Goal: Check status

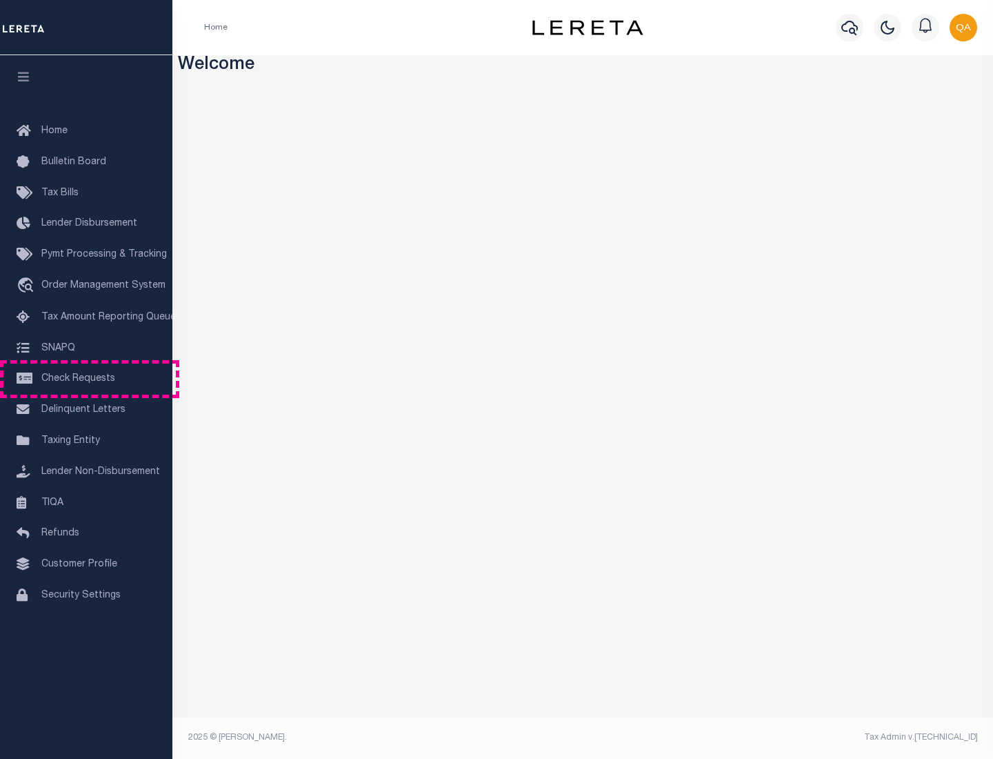
click at [86, 379] on span "Check Requests" at bounding box center [78, 379] width 74 height 10
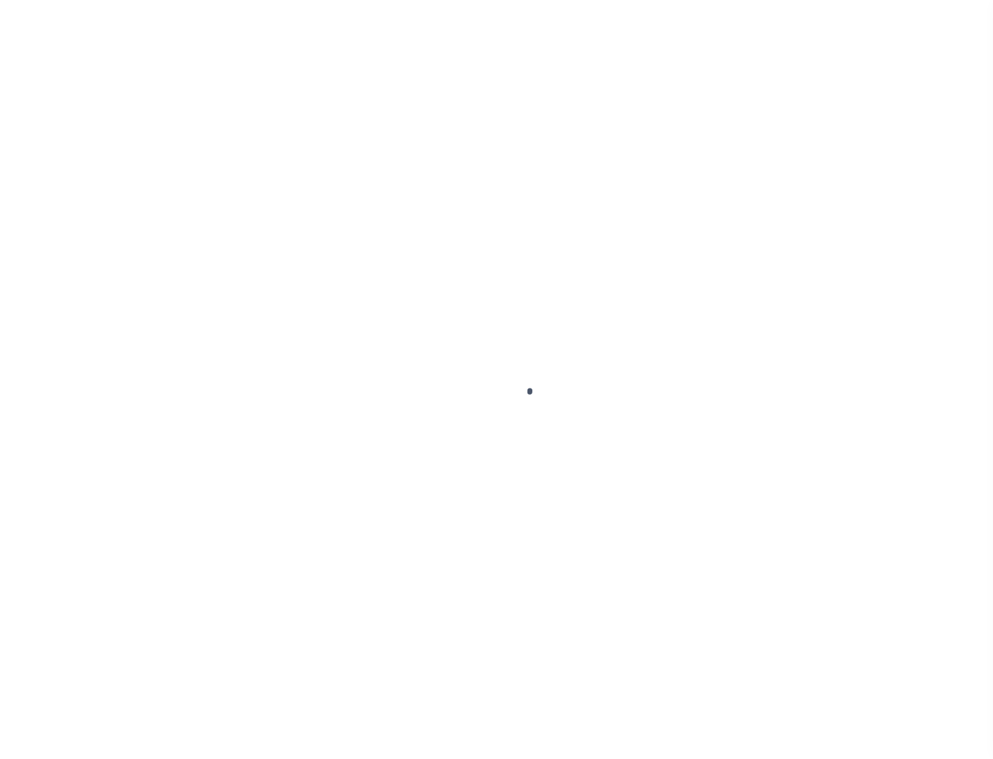
select select "50"
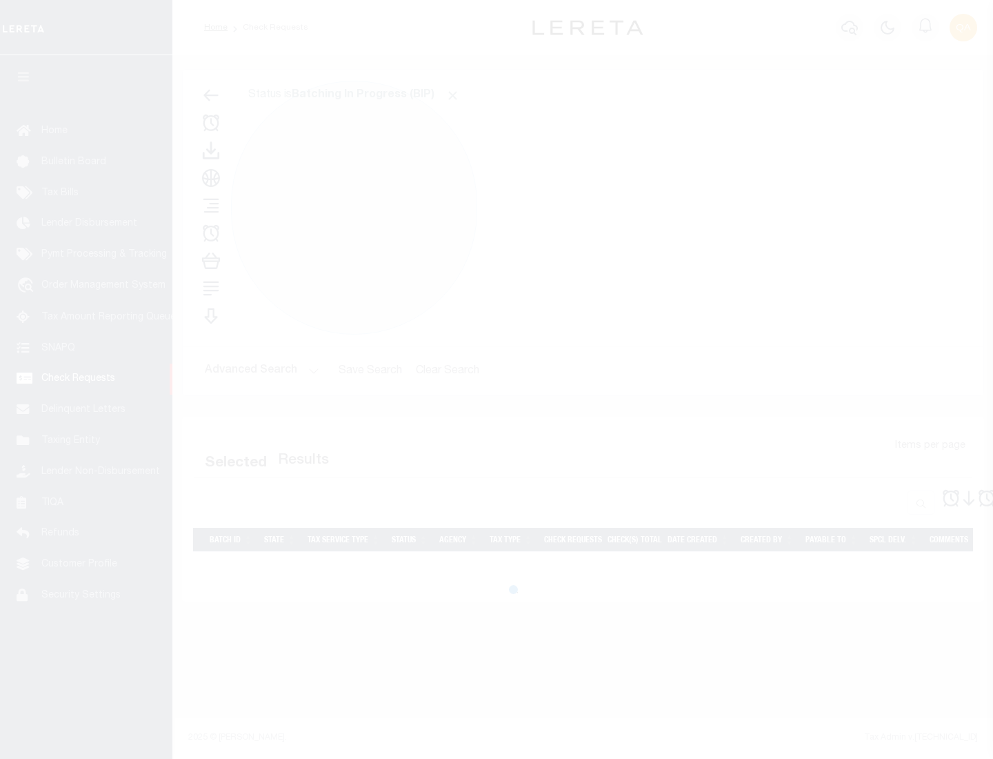
select select "50"
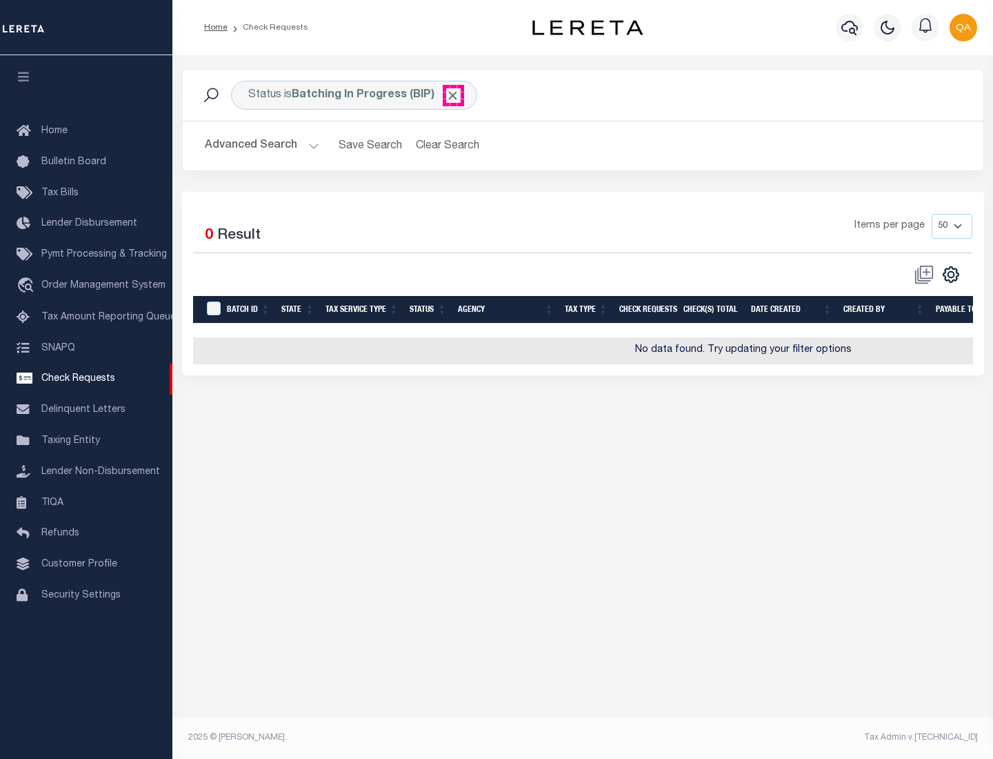
click at [453, 95] on span "Click to Remove" at bounding box center [453, 95] width 14 height 14
